Goal: Navigation & Orientation: Find specific page/section

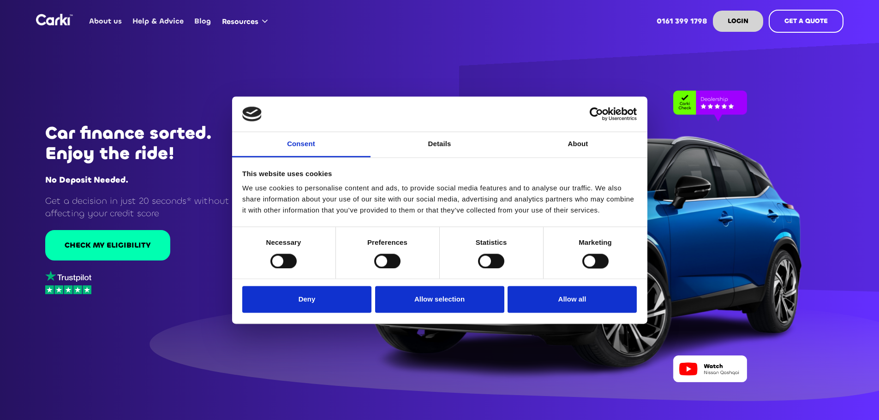
click at [481, 370] on div at bounding box center [554, 227] width 580 height 311
click at [112, 18] on link "About us" at bounding box center [105, 21] width 43 height 36
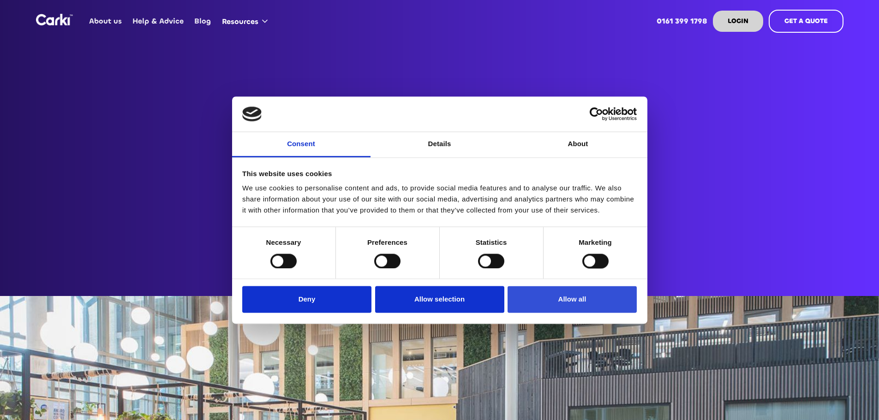
click at [562, 303] on button "Allow all" at bounding box center [572, 300] width 129 height 27
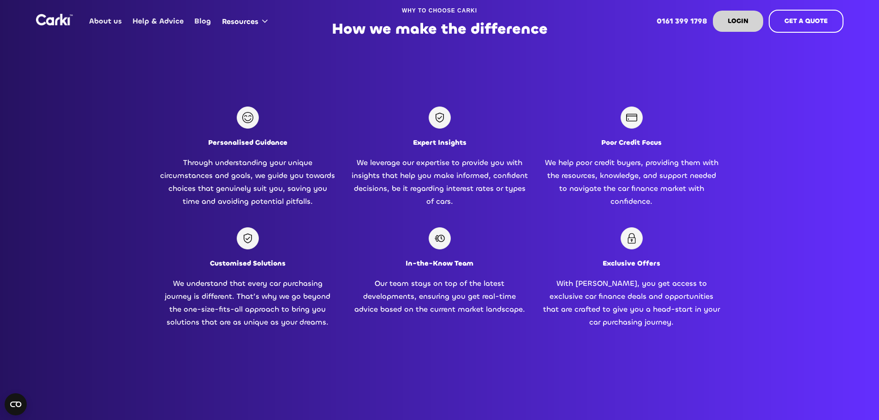
scroll to position [646, 0]
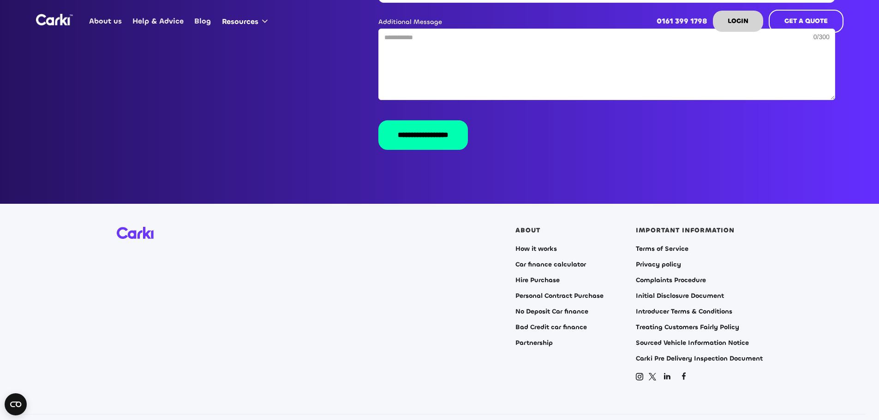
scroll to position [1846, 0]
